Goal: Information Seeking & Learning: Check status

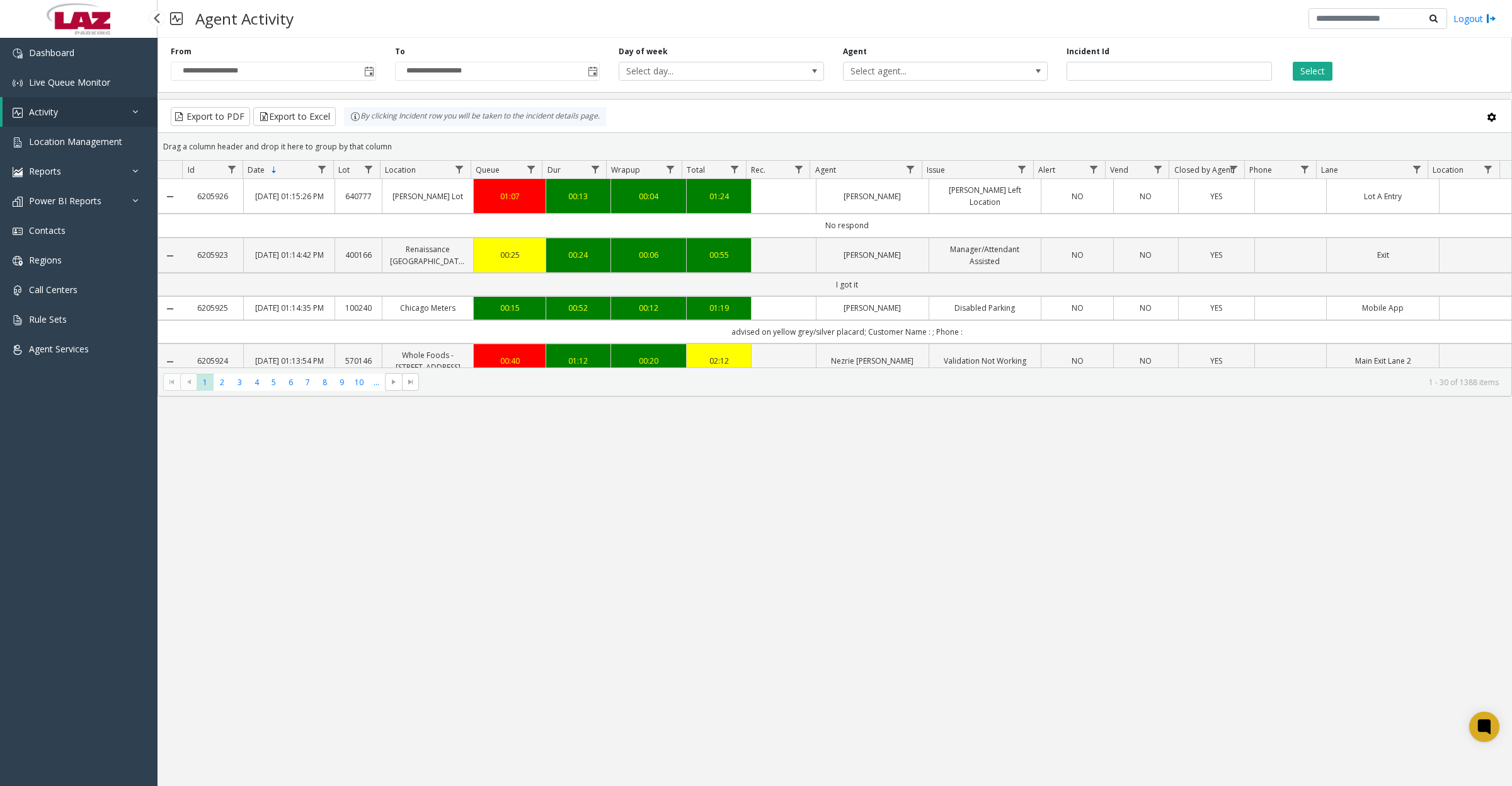
click at [45, 113] on span "Activity" at bounding box center [44, 111] width 29 height 12
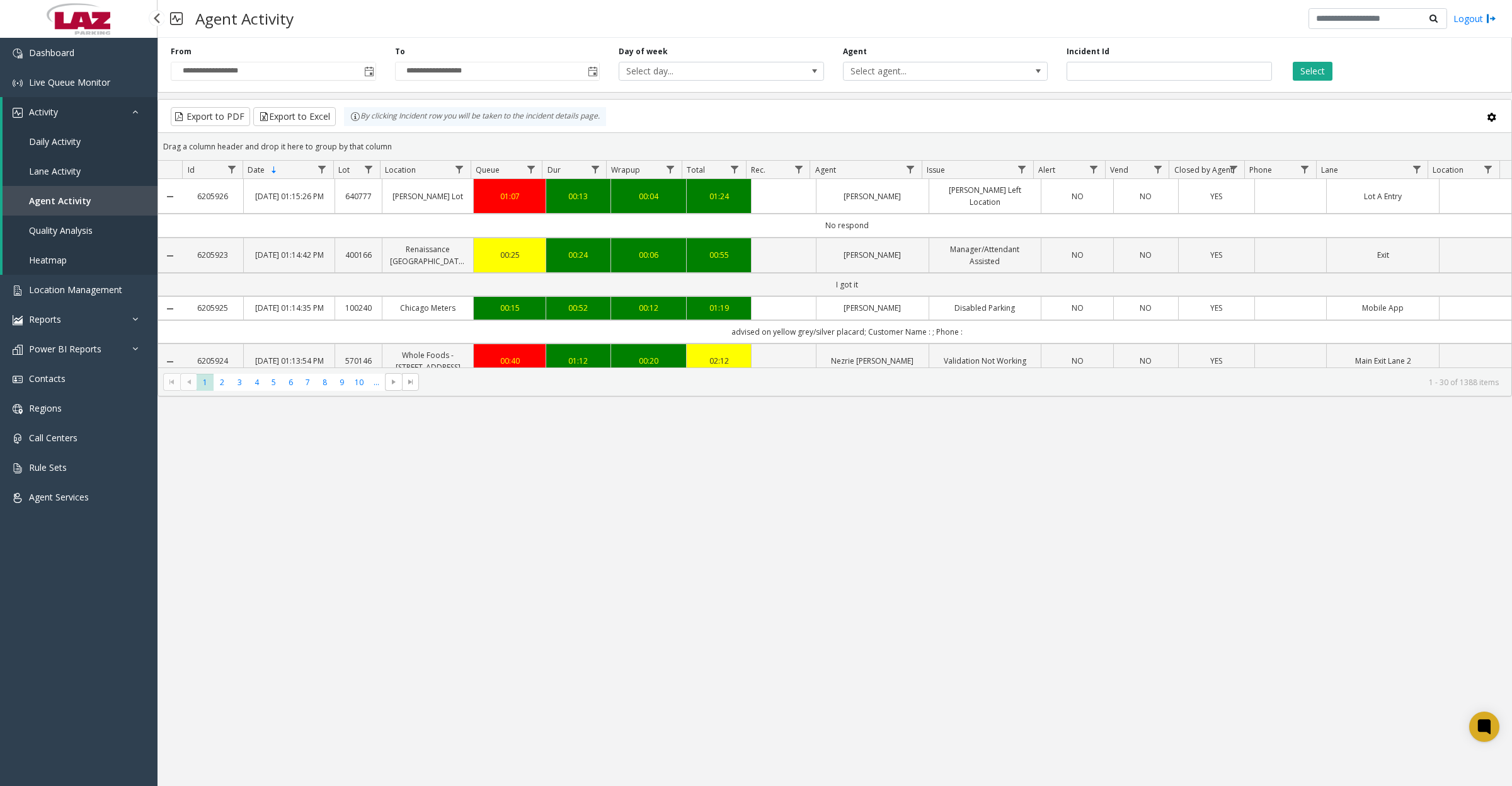
click at [45, 140] on span "Daily Activity" at bounding box center [55, 141] width 51 height 12
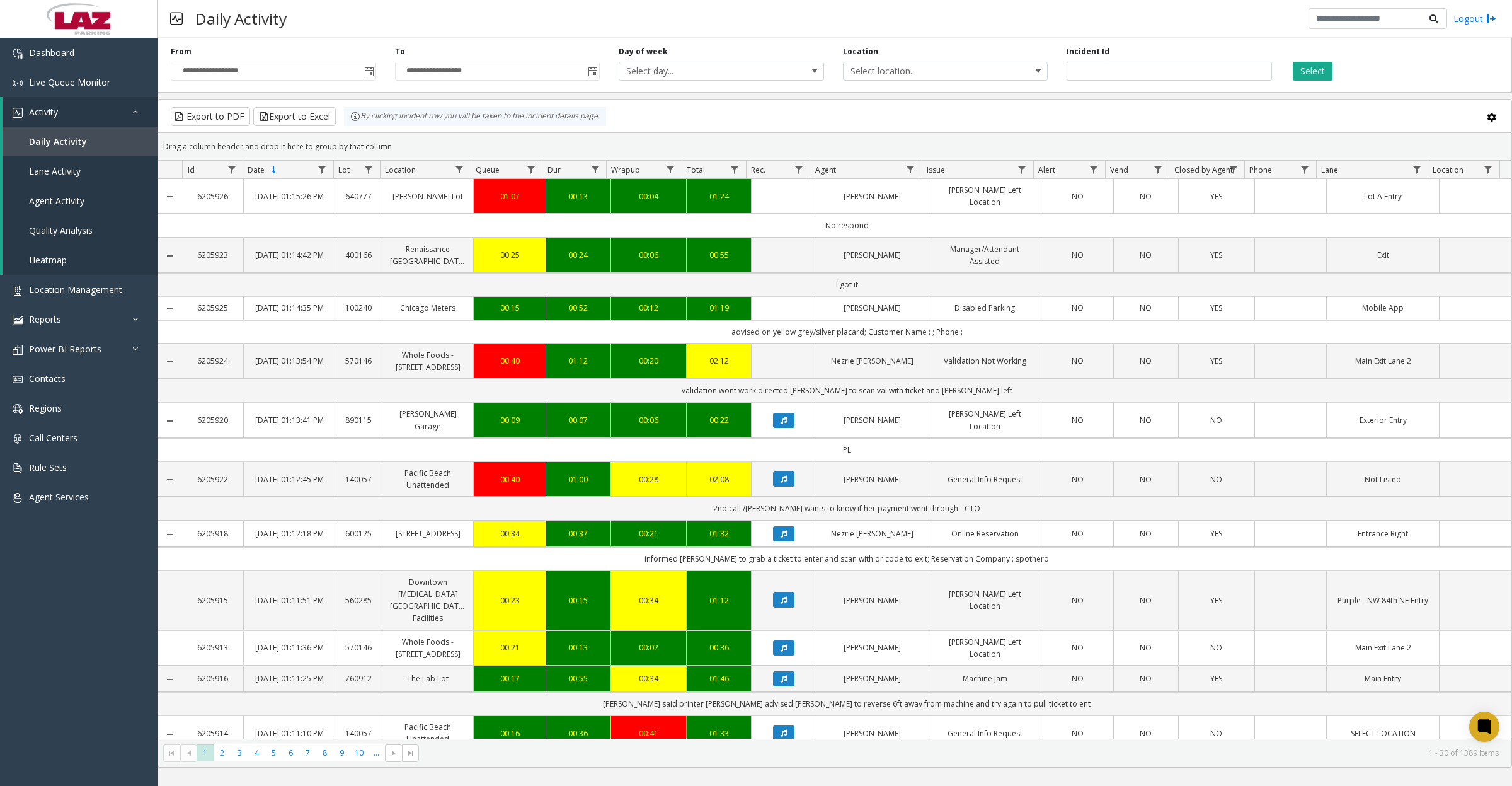
click at [976, 70] on span "Select location..." at bounding box center [925, 71] width 163 height 17
type input "*******"
click at [941, 133] on li "760912 The Lab Lot" at bounding box center [944, 137] width 201 height 17
click at [1308, 78] on button "Select" at bounding box center [1312, 71] width 40 height 19
